Goal: Task Accomplishment & Management: Manage account settings

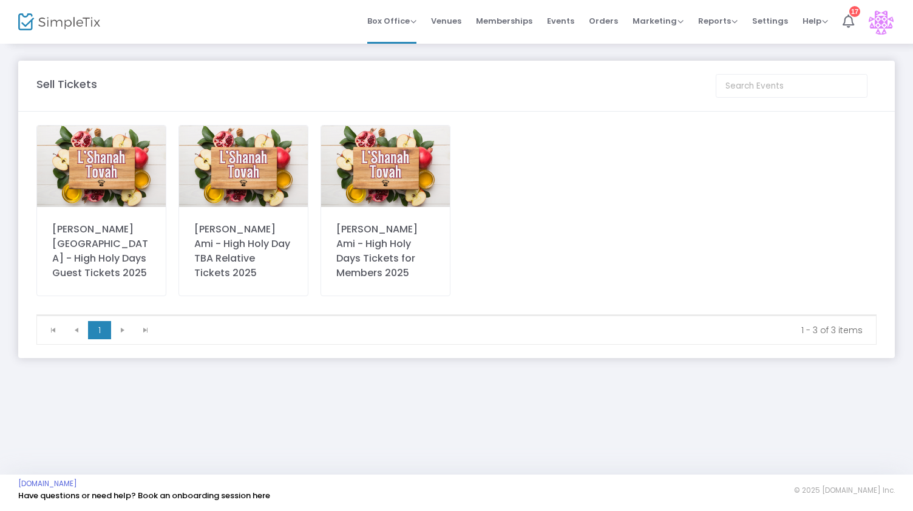
click at [882, 19] on img at bounding box center [880, 22] width 25 height 25
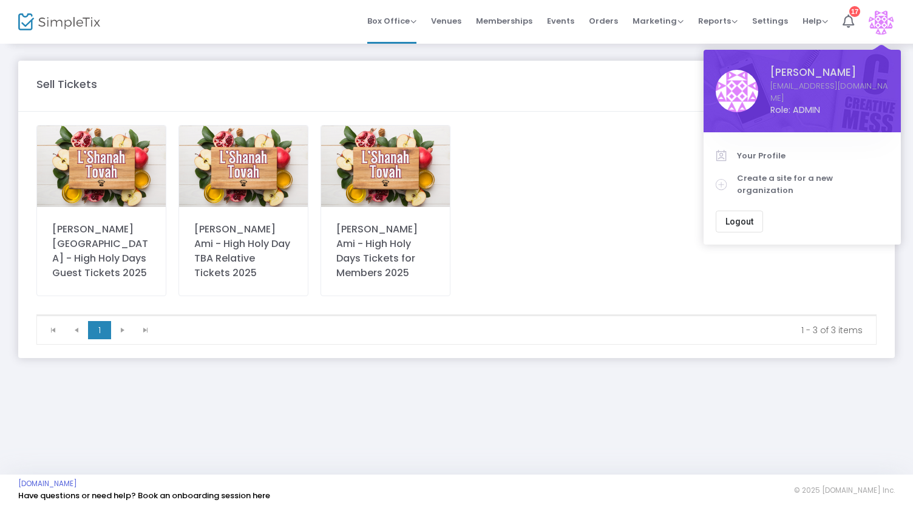
click at [756, 150] on span "Your Profile" at bounding box center [813, 156] width 152 height 12
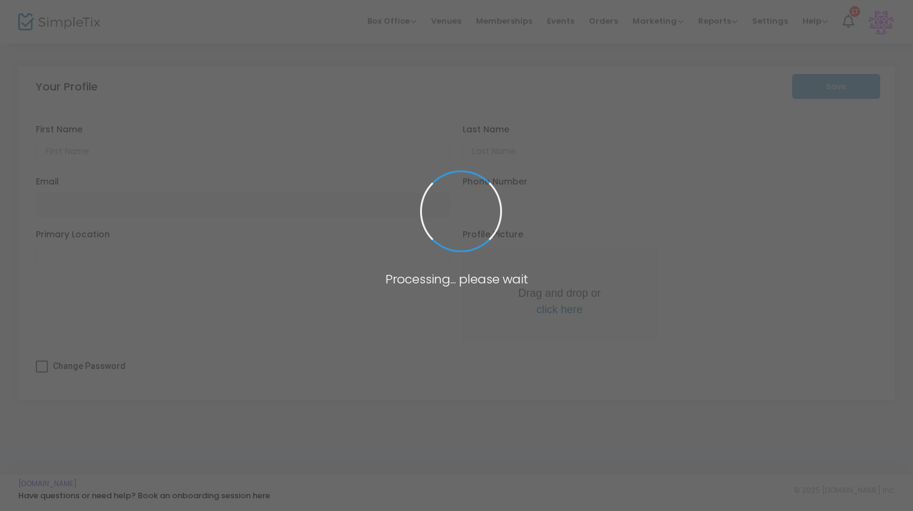
type input "[PERSON_NAME]"
type input "Ezrin"
type input "[EMAIL_ADDRESS][DOMAIN_NAME]"
